Goal: Obtain resource: Obtain resource

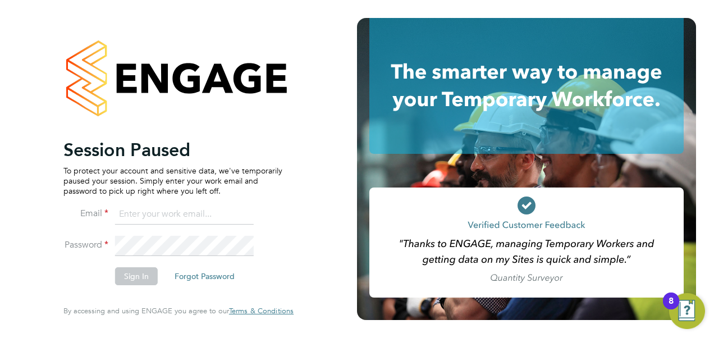
click at [182, 216] on input at bounding box center [184, 214] width 139 height 20
type input "engagemasterlogins@hays.com"
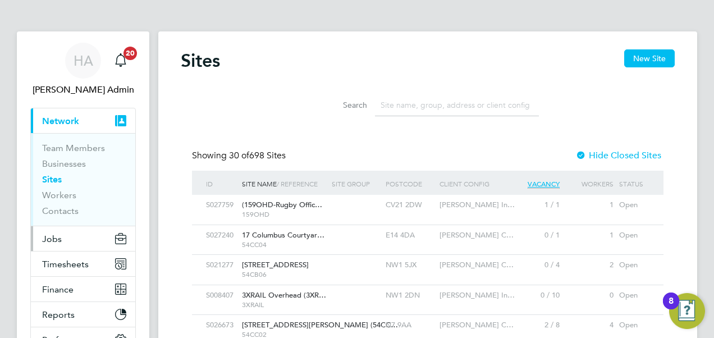
click at [54, 236] on span "Jobs" at bounding box center [52, 239] width 20 height 11
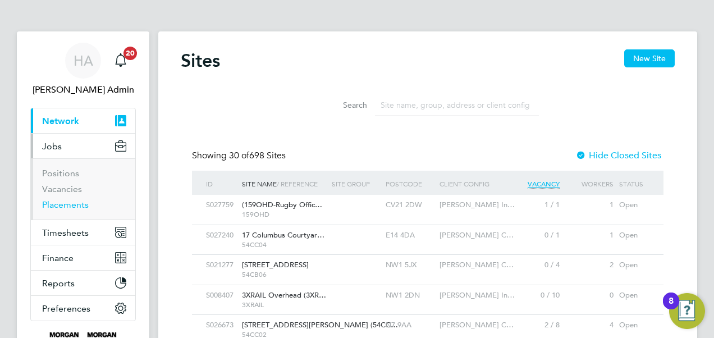
click at [76, 207] on link "Placements" at bounding box center [65, 204] width 47 height 11
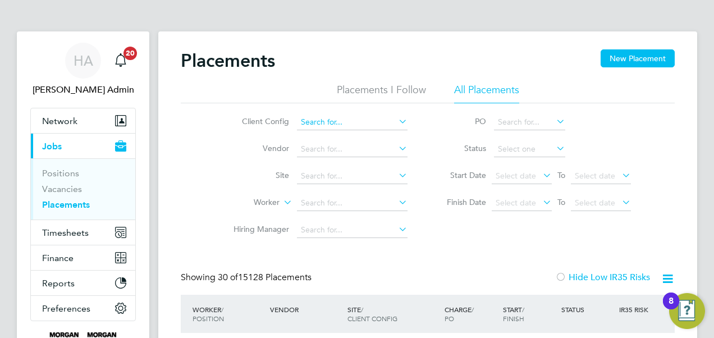
click at [317, 125] on input at bounding box center [352, 123] width 111 height 16
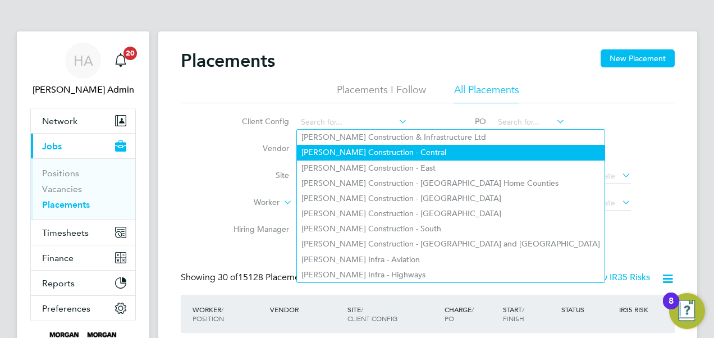
click at [395, 155] on li "[PERSON_NAME] Construction - Central" at bounding box center [451, 152] width 308 height 15
type input "[PERSON_NAME] Construction - Central"
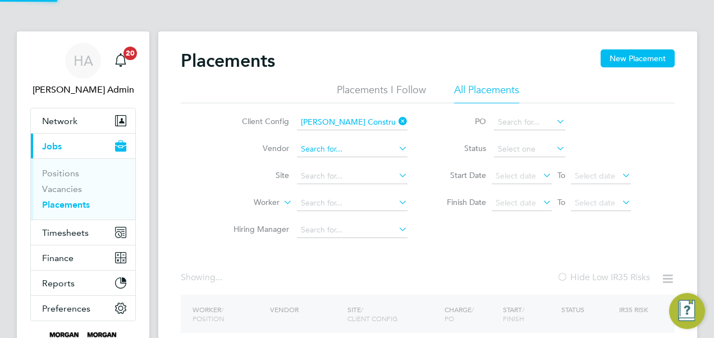
click at [359, 149] on input at bounding box center [352, 150] width 111 height 16
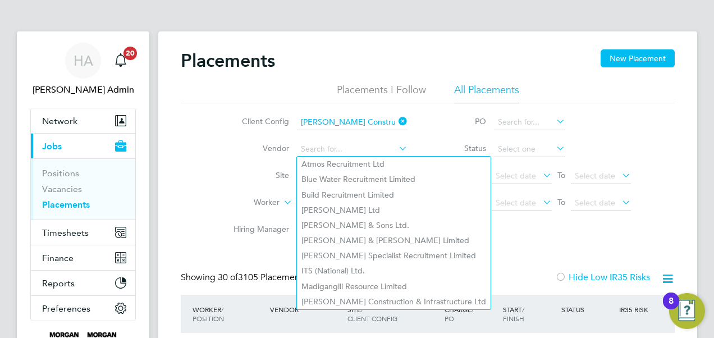
click at [236, 169] on li "Site" at bounding box center [316, 176] width 211 height 27
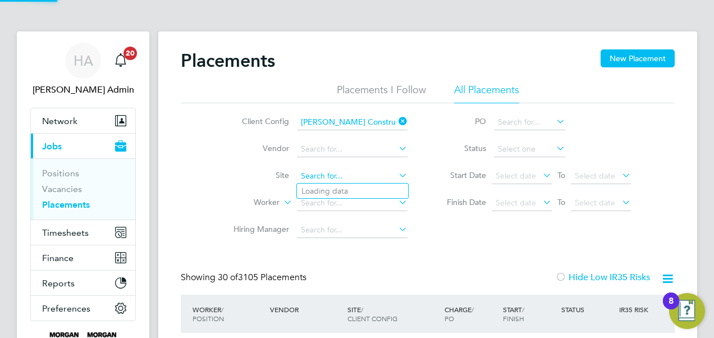
click at [320, 177] on input at bounding box center [352, 176] width 111 height 16
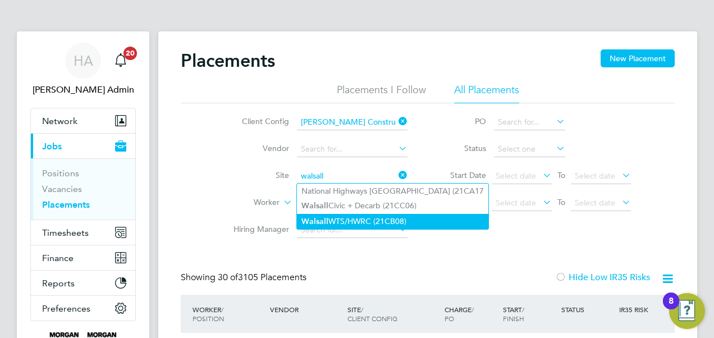
click at [335, 218] on li "Walsall WTS/HWRC (21CB08)" at bounding box center [393, 221] width 192 height 15
type input "Walsall WTS/HWRC (21CB08)"
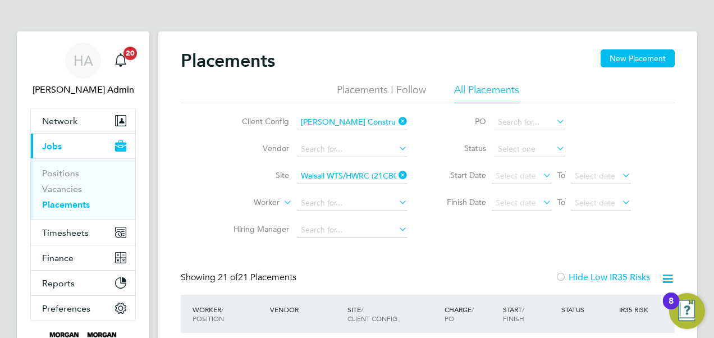
click at [541, 170] on icon at bounding box center [541, 175] width 0 height 16
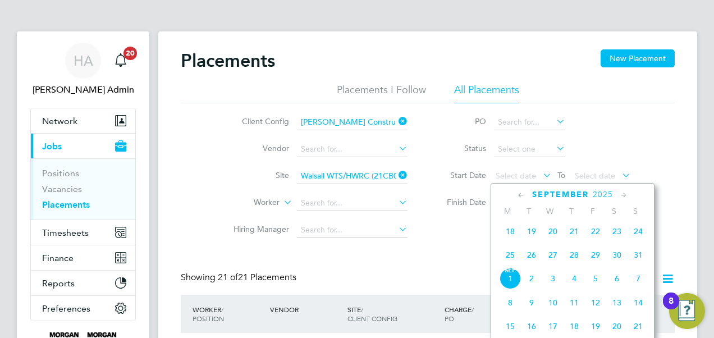
click at [519, 198] on icon at bounding box center [521, 195] width 11 height 12
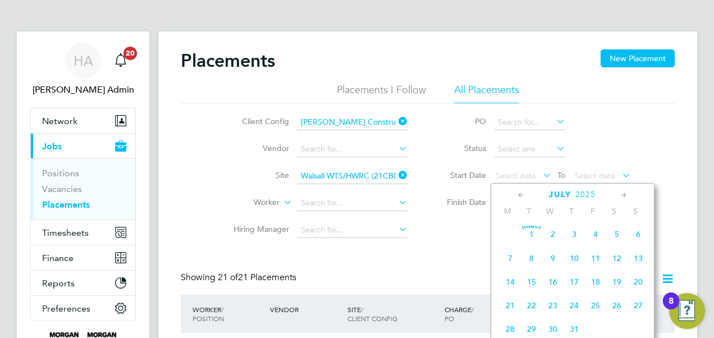
click at [519, 198] on icon at bounding box center [521, 195] width 11 height 12
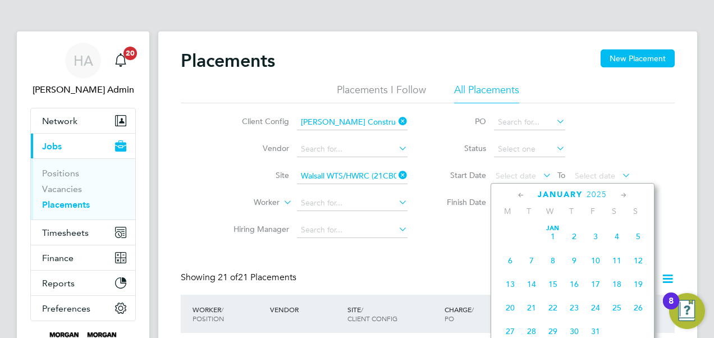
click at [519, 198] on icon at bounding box center [521, 195] width 11 height 12
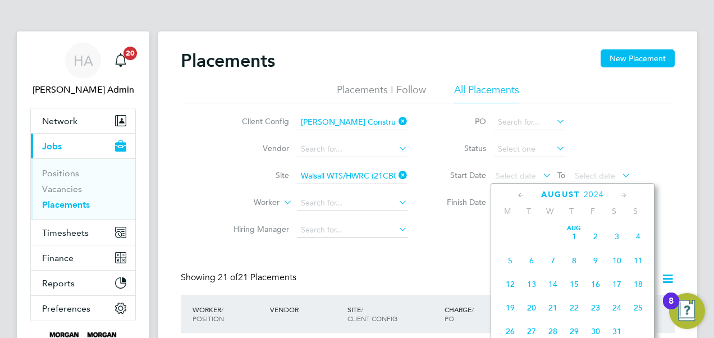
click at [519, 198] on icon at bounding box center [521, 195] width 11 height 12
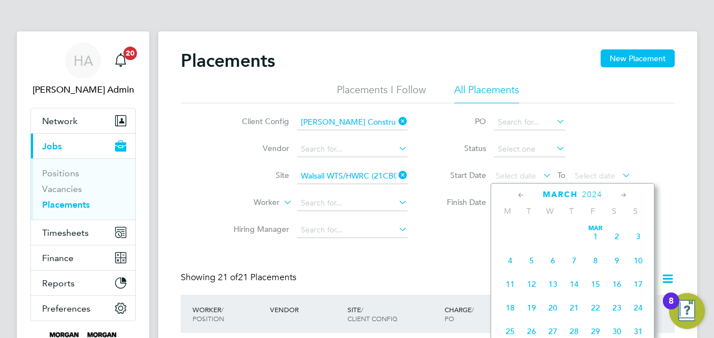
click at [519, 198] on icon at bounding box center [521, 195] width 11 height 12
click at [510, 236] on span "[DATE]" at bounding box center [510, 236] width 21 height 21
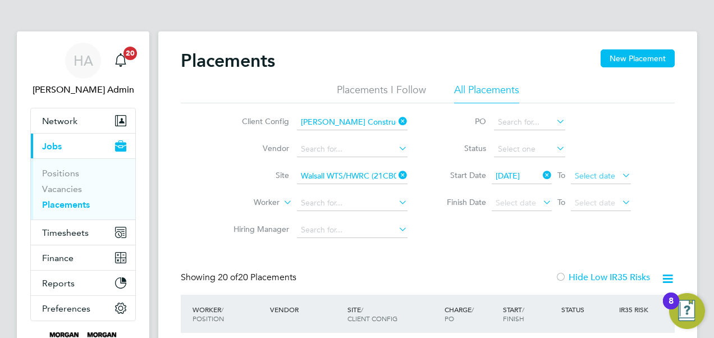
click at [599, 175] on span "Select date" at bounding box center [595, 176] width 40 height 10
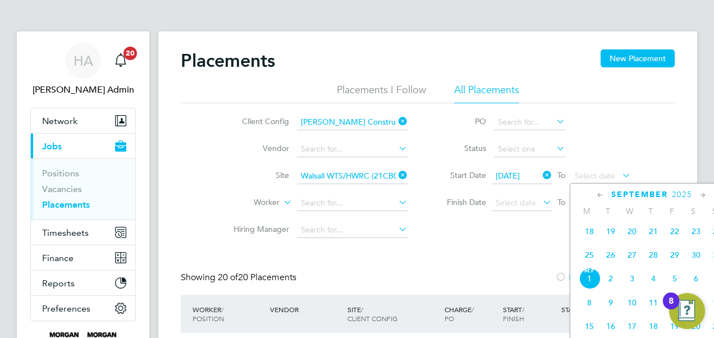
click at [596, 194] on icon at bounding box center [600, 195] width 11 height 12
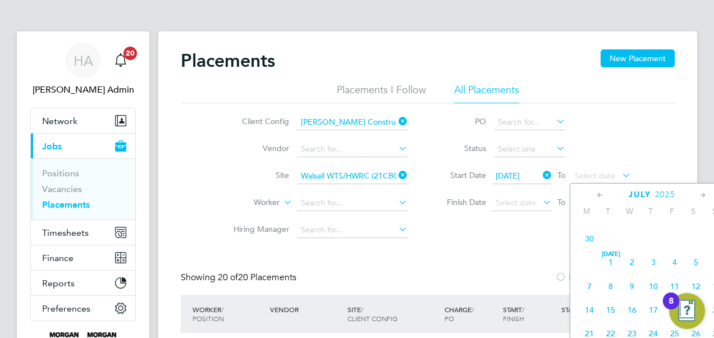
click at [596, 194] on icon at bounding box center [600, 195] width 11 height 12
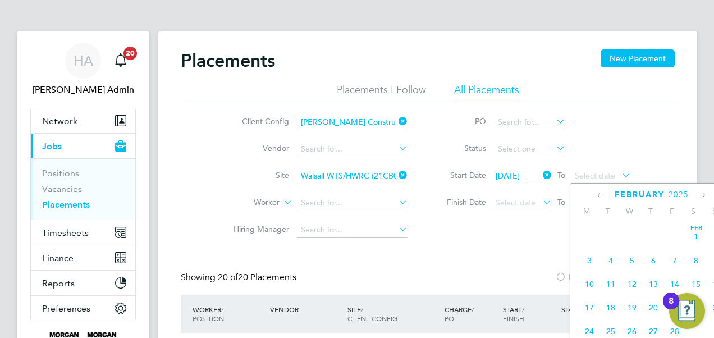
click at [596, 194] on icon at bounding box center [600, 195] width 11 height 12
click at [701, 195] on icon at bounding box center [703, 195] width 11 height 12
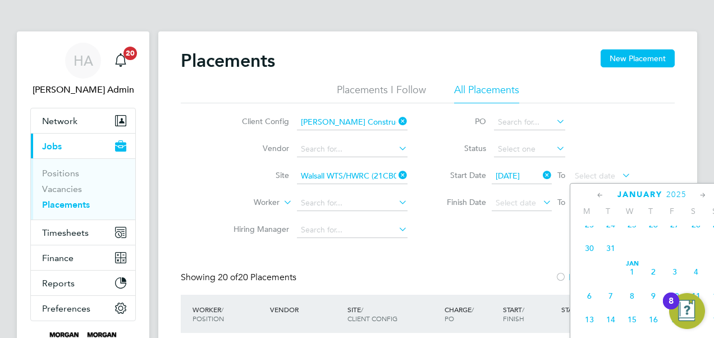
click at [611, 250] on span "31" at bounding box center [610, 248] width 21 height 21
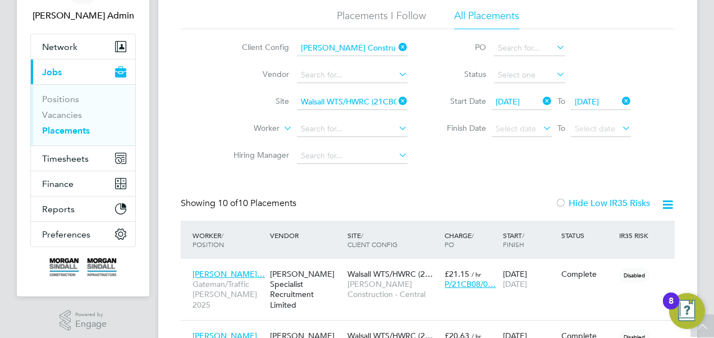
click at [671, 207] on icon at bounding box center [668, 205] width 14 height 14
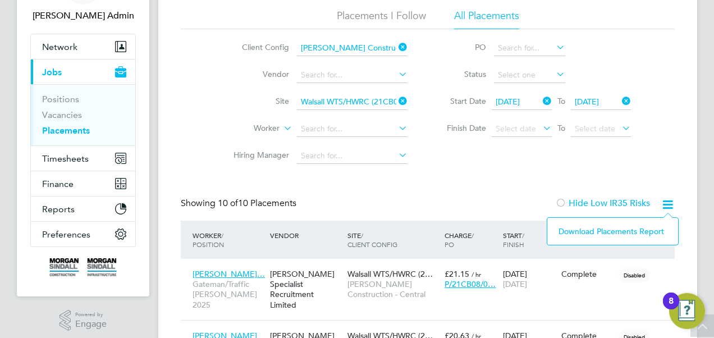
click at [620, 229] on li "Download Placements Report" at bounding box center [613, 232] width 120 height 16
click at [620, 229] on div "IR35 Risk" at bounding box center [636, 235] width 39 height 20
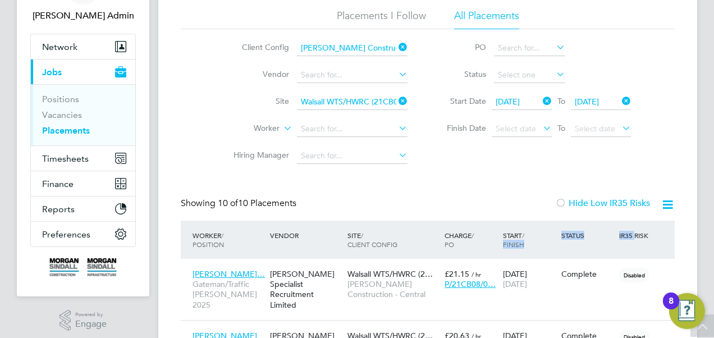
click at [397, 101] on icon at bounding box center [397, 101] width 0 height 16
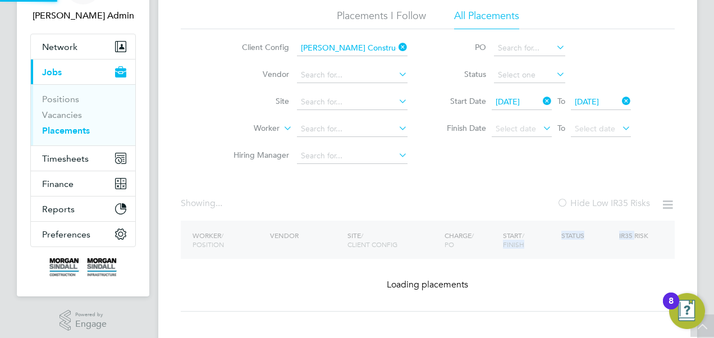
click at [397, 47] on icon at bounding box center [397, 47] width 0 height 16
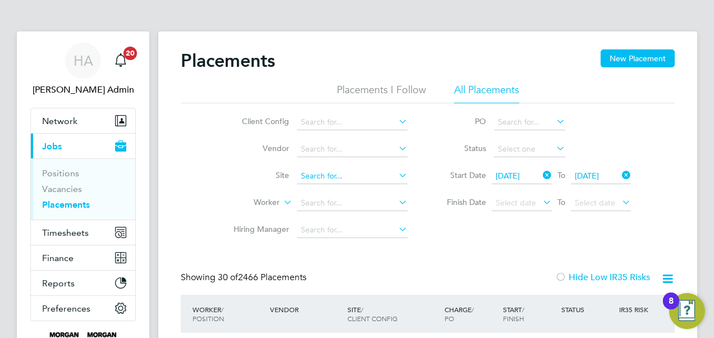
click at [338, 177] on input at bounding box center [352, 176] width 111 height 16
click at [332, 189] on li "Pen Y Dre School (26Z006)" at bounding box center [368, 191] width 142 height 15
type input "Pen Y Dre School (26Z006)"
click at [668, 279] on icon at bounding box center [668, 279] width 14 height 14
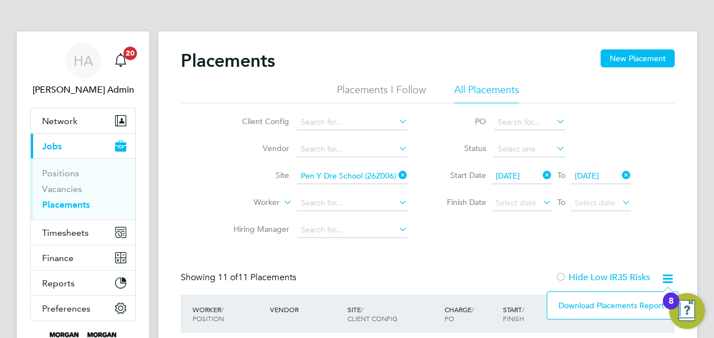
click at [619, 304] on li "Download Placements Report" at bounding box center [613, 306] width 120 height 16
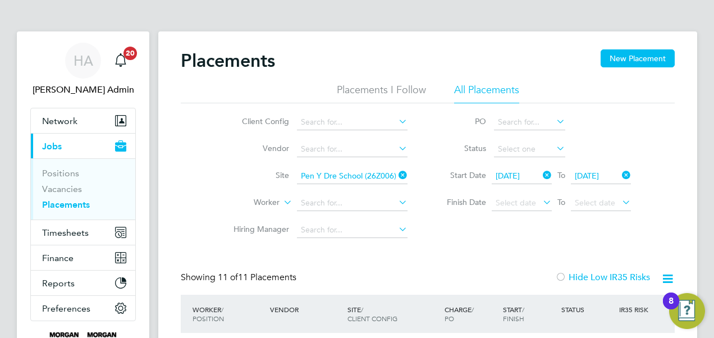
click at [397, 172] on icon at bounding box center [397, 175] width 0 height 16
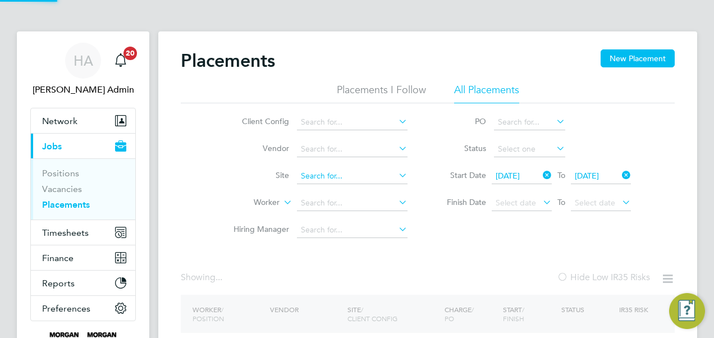
click at [366, 174] on input at bounding box center [352, 176] width 111 height 16
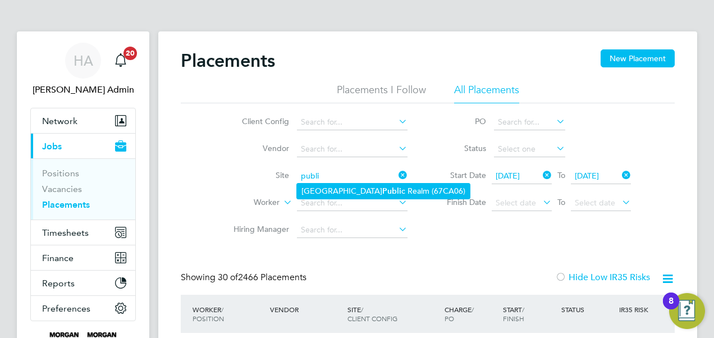
click at [358, 188] on li "Plymouth Publi c Realm (67CA06)" at bounding box center [383, 191] width 173 height 15
type input "Plymouth Public Realm (67CA06)"
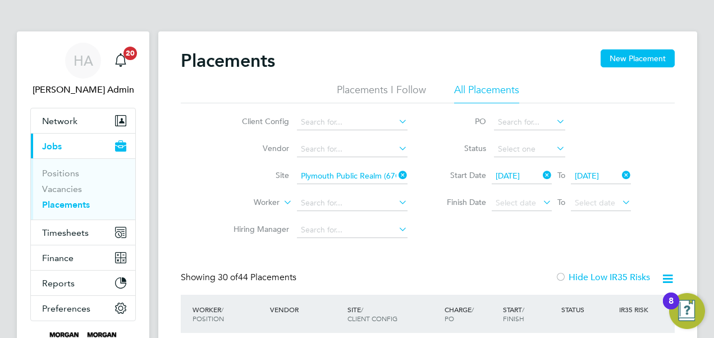
click at [667, 275] on icon at bounding box center [668, 279] width 14 height 14
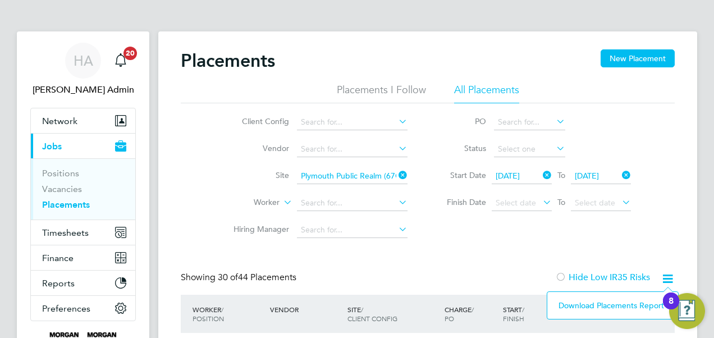
click at [612, 303] on li "Download Placements Report" at bounding box center [613, 306] width 120 height 16
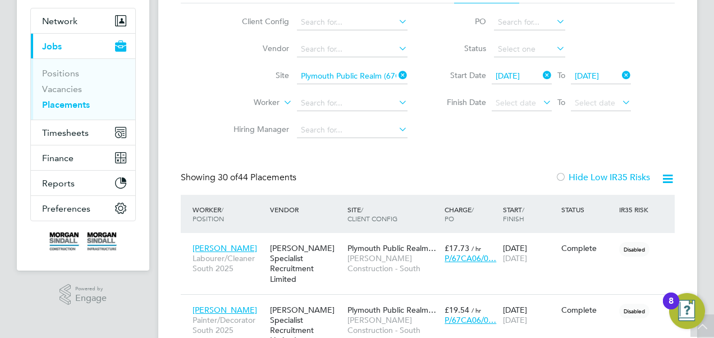
scroll to position [98, 0]
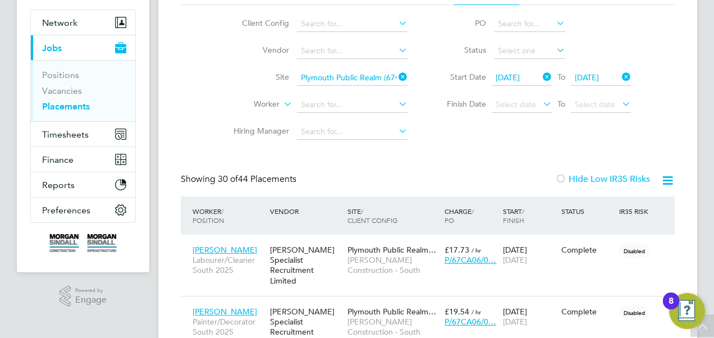
click at [397, 76] on icon at bounding box center [397, 77] width 0 height 16
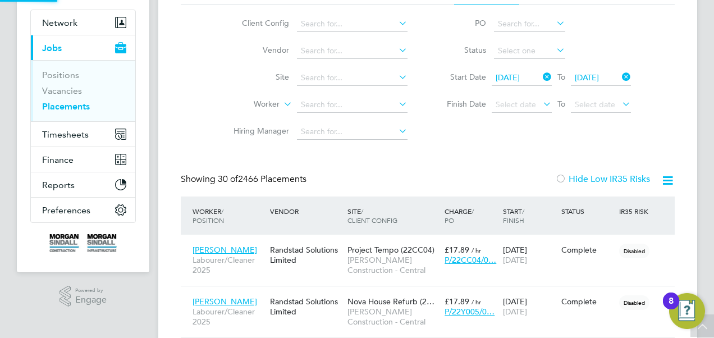
scroll to position [43, 97]
click at [339, 107] on input at bounding box center [352, 105] width 111 height 16
click at [352, 119] on li "[PERSON_NAME] [PERSON_NAME]" at bounding box center [352, 119] width 111 height 15
type input "[PERSON_NAME]"
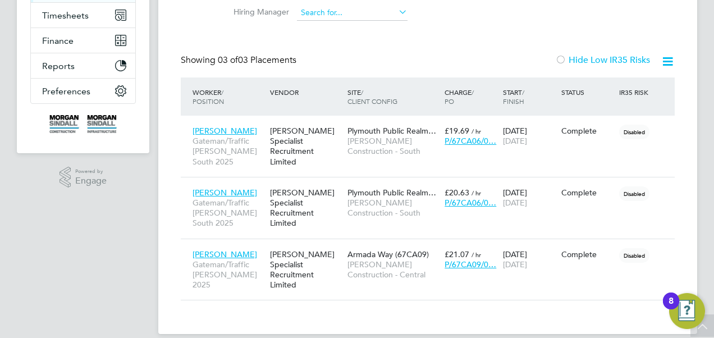
scroll to position [218, 0]
